Goal: Navigation & Orientation: Find specific page/section

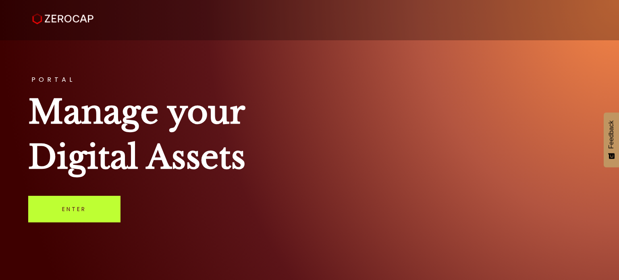
click at [63, 208] on link "Enter" at bounding box center [74, 209] width 92 height 27
